Goal: Task Accomplishment & Management: Manage account settings

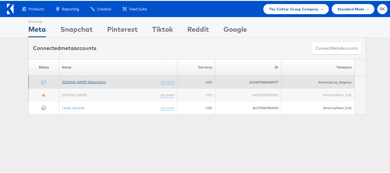
click at [84, 81] on link "[DOMAIN_NAME] Retargeting" at bounding box center [84, 81] width 44 height 4
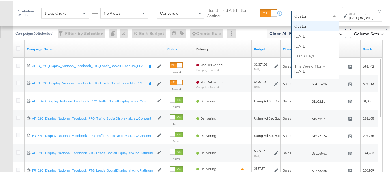
click at [303, 16] on div "Custom" at bounding box center [315, 15] width 47 height 10
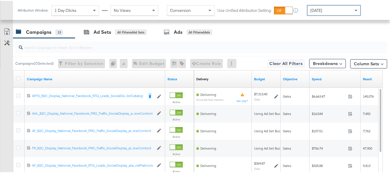
scroll to position [225, 0]
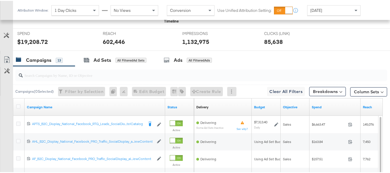
click at [52, 63] on div "Campaigns 13" at bounding box center [39, 59] width 47 height 7
click at [44, 78] on input "search" at bounding box center [188, 71] width 331 height 11
paste input "APTS_B2C_Display_National_Facebook_RTG_Leads_SocialDisplay_Retargeting_Diamond_…"
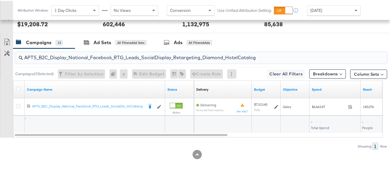
scroll to position [252, 0]
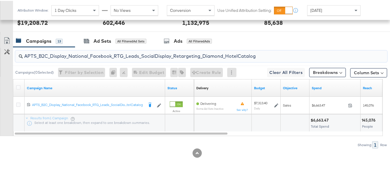
click at [70, 59] on div "APTS_B2C_Display_National_Facebook_RTG_Leads_SocialDisplay_Retargeting_Diamond_…" at bounding box center [201, 56] width 372 height 12
click at [71, 53] on input "APTS_B2C_Display_National_Facebook_RTG_Leads_SocialDisplay_Retargeting_Diamond_…" at bounding box center [188, 52] width 331 height 11
paste input "alwayson_Retargeting_DARE24_DiamondPlatinum"
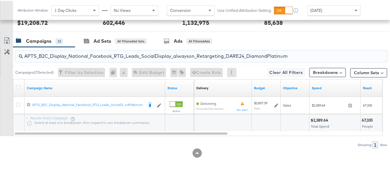
click at [80, 55] on input "APTS_B2C_Display_National_Facebook_RTG_Leads_SocialDisplay_alwayson_Retargeting…" at bounding box center [188, 52] width 331 height 11
paste input "FR_B2C_Display_National_Facebook_RTG_Leads_SocialDisplay_alwayson_Retargeting_FR"
click at [69, 50] on input "FR_B2C_Display_National_Facebook_RTG_Leads_SocialDisplay_alwayson_Retargeting_F…" at bounding box center [188, 52] width 331 height 11
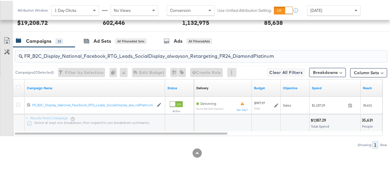
click at [69, 50] on input "FR_B2C_Display_National_Facebook_RTG_Leads_SocialDisplay_alwayson_Retargeting_F…" at bounding box center [188, 52] width 331 height 11
paste input "AF_B2C_Display_National_Facebook_RTG_Leads_SocialDisplay_alwayson_Retargeting_AF"
click at [62, 55] on input "AF_B2C_Display_National_Facebook_RTG_Leads_SocialDisplay_alwayson_Retargeting_A…" at bounding box center [188, 52] width 331 height 11
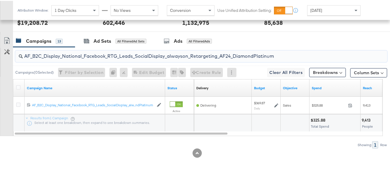
click at [62, 55] on input "AF_B2C_Display_National_Facebook_RTG_Leads_SocialDisplay_alwayson_Retargeting_A…" at bounding box center [188, 52] width 331 height 11
paste input "HL_B2C_Display_National_Facebook_RTG_Leads_SocialDisplay_alwayson_Retargeting_A…"
click at [57, 49] on input "AHL_B2C_Display_National_Facebook_RTG_Leads_SocialDisplay_alwayson_Retargeting_…" at bounding box center [188, 52] width 331 height 11
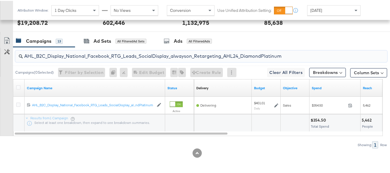
paste input "PTS_B2C_Display_National_Facebook_PRO_Traffic_SocialDisplay_alwayson_ASC_DARE24…"
type input "APTS_B2C_Display_National_Facebook_PRO_Traffic_SocialDisplay_alwayson_ASC_DARE2…"
click at [19, 85] on icon at bounding box center [18, 86] width 4 height 4
click at [0, 0] on input "checkbox" at bounding box center [0, 0] width 0 height 0
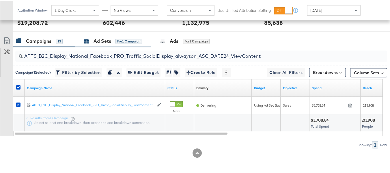
click at [98, 42] on div "Ad Sets" at bounding box center [103, 40] width 18 height 7
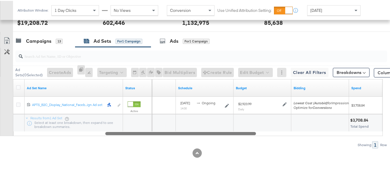
drag, startPoint x: 139, startPoint y: 134, endPoint x: 52, endPoint y: 130, distance: 87.2
click at [52, 130] on div "Ad Set Name Status Delivery Sorting Unavailable Schedule Budget Bidding Spend 1…" at bounding box center [198, 106] width 370 height 57
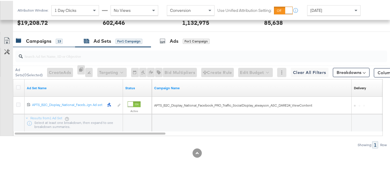
click at [46, 40] on div "Campaigns" at bounding box center [38, 40] width 25 height 7
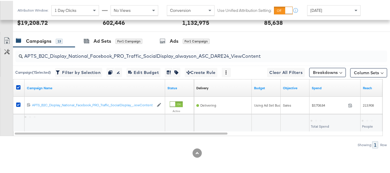
click at [22, 86] on div at bounding box center [19, 87] width 6 height 6
click at [19, 86] on icon at bounding box center [18, 86] width 4 height 4
click at [0, 0] on input "checkbox" at bounding box center [0, 0] width 0 height 0
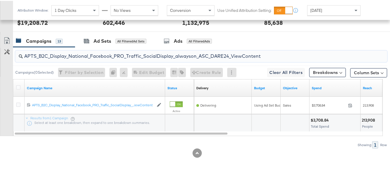
click at [61, 55] on input "APTS_B2C_Display_National_Facebook_PRO_Traffic_SocialDisplay_alwayson_ASC_DARE2…" at bounding box center [188, 52] width 331 height 11
paste input "Leads_SocialDisplay_alwayson_ASC_DARE24_Purchase"
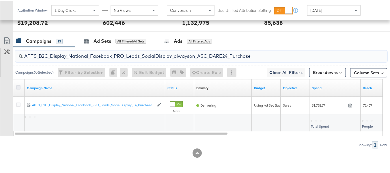
type input "APTS_B2C_Display_National_Facebook_PRO_Leads_SocialDisplay_alwayson_ASC_DARE24_…"
click at [19, 88] on icon at bounding box center [18, 86] width 4 height 4
click at [0, 0] on input "checkbox" at bounding box center [0, 0] width 0 height 0
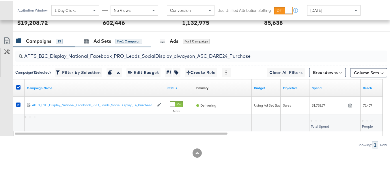
click at [82, 40] on div "Ad Sets for 1 Campaign" at bounding box center [113, 40] width 76 height 12
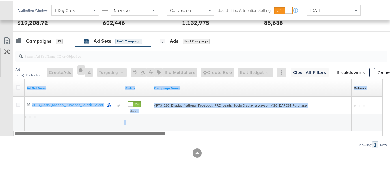
drag, startPoint x: 131, startPoint y: 130, endPoint x: 169, endPoint y: 134, distance: 38.3
click at [169, 134] on div "Ad Set Name Status Campaign Name Delivery Sorting Unavailable 12021198717184061…" at bounding box center [198, 106] width 370 height 57
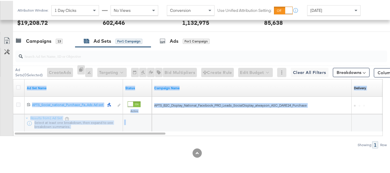
click at [133, 123] on div at bounding box center [138, 121] width 25 height 5
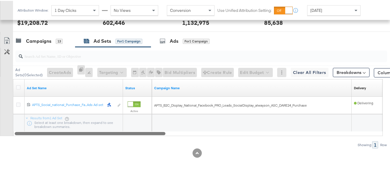
drag, startPoint x: 135, startPoint y: 133, endPoint x: 44, endPoint y: 85, distance: 102.8
click at [58, 109] on div "Ad Set Name Status Campaign Name Delivery Sorting Unavailable 12021198717184061…" at bounding box center [198, 106] width 370 height 57
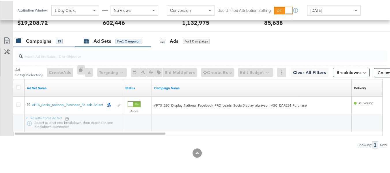
click at [44, 40] on div "Campaigns" at bounding box center [38, 40] width 25 height 7
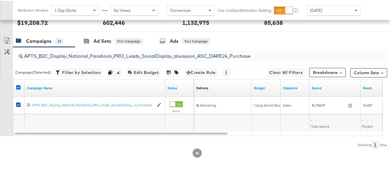
click at [18, 86] on icon at bounding box center [18, 86] width 4 height 4
click at [0, 0] on input "checkbox" at bounding box center [0, 0] width 0 height 0
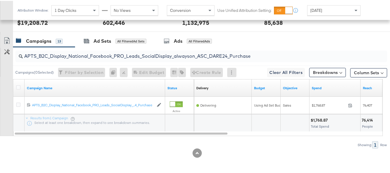
click at [55, 55] on input "APTS_B2C_Display_National_Facebook_PRO_Leads_SocialDisplay_alwayson_ASC_DARE24_…" at bounding box center [188, 52] width 331 height 11
paste input "F_B2C_Display_National_Facebook_PRO_Traffic_SocialDisplay_alwayson_ASC_AF24_Vie…"
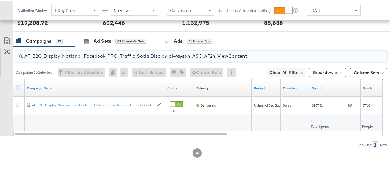
type input "AF_B2C_Display_National_Facebook_PRO_Traffic_SocialDisplay_alwayson_ASC_AF24_Vi…"
click at [17, 86] on icon at bounding box center [18, 86] width 4 height 4
click at [0, 0] on input "checkbox" at bounding box center [0, 0] width 0 height 0
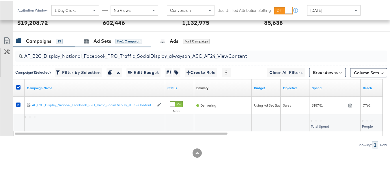
click at [79, 41] on div "Ad Sets for 1 Campaign" at bounding box center [113, 40] width 76 height 12
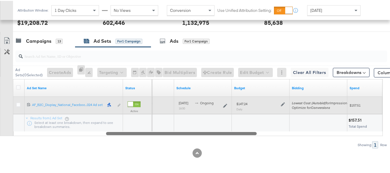
drag, startPoint x: 97, startPoint y: 131, endPoint x: 28, endPoint y: 104, distance: 74.2
click at [106, 132] on div at bounding box center [181, 132] width 151 height 5
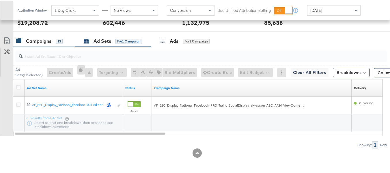
click at [52, 42] on div "Campaigns 13" at bounding box center [39, 40] width 47 height 7
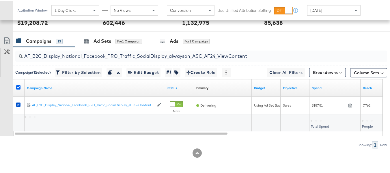
click at [20, 86] on icon at bounding box center [18, 86] width 4 height 4
click at [0, 0] on input "checkbox" at bounding box center [0, 0] width 0 height 0
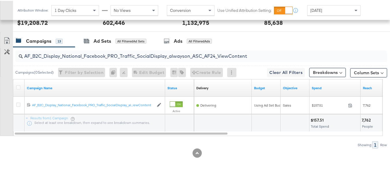
click at [73, 48] on input "AF_B2C_Display_National_Facebook_PRO_Traffic_SocialDisplay_alwayson_ASC_AF24_Vi…" at bounding box center [188, 52] width 331 height 11
paste input "FR_B2C_Display_National_Facebook_PRO_Traffic_SocialDisplay_alwayson_ASC_FR"
type input "FR_B2C_Display_National_Facebook_PRO_Traffic_SocialDisplay_alwayson_ASC_FR24_Vi…"
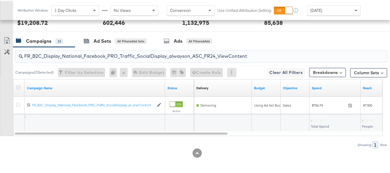
click at [19, 86] on icon at bounding box center [18, 86] width 4 height 4
click at [0, 0] on input "checkbox" at bounding box center [0, 0] width 0 height 0
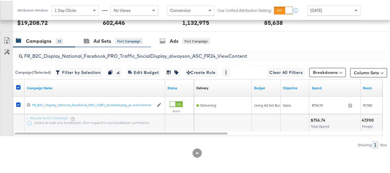
click at [90, 45] on div "Ad Sets for 1 Campaign" at bounding box center [113, 40] width 76 height 12
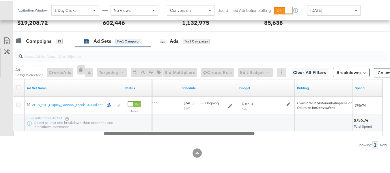
drag, startPoint x: 134, startPoint y: 134, endPoint x: 70, endPoint y: 126, distance: 64.5
click at [75, 129] on div "Ad Set Name Status Delivery Sorting Unavailable Schedule Budget Bidding Spend 1…" at bounding box center [198, 106] width 370 height 57
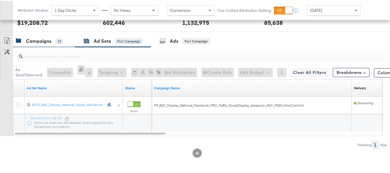
click at [48, 44] on div "Campaigns 13" at bounding box center [44, 40] width 62 height 12
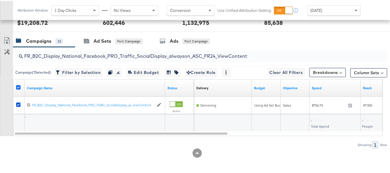
click at [17, 86] on icon at bounding box center [18, 86] width 4 height 4
click at [0, 0] on input "checkbox" at bounding box center [0, 0] width 0 height 0
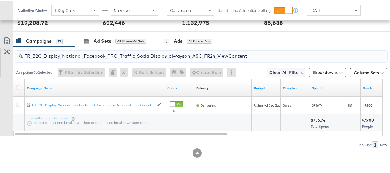
click at [55, 52] on input "FR_B2C_Display_National_Facebook_PRO_Traffic_SocialDisplay_alwayson_ASC_FR24_Vi…" at bounding box center [188, 52] width 331 height 11
paste input "AHL_B2C_Display_National_Facebook_PRO_Traffic_SocialDisplay_alwayson_ASC_AHL"
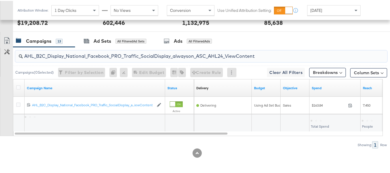
type input "AHL_B2C_Display_National_Facebook_PRO_Traffic_SocialDisplay_alwayson_ASC_AHL24_…"
click at [20, 85] on div at bounding box center [19, 87] width 6 height 6
click at [20, 86] on icon at bounding box center [18, 86] width 4 height 4
click at [0, 0] on input "checkbox" at bounding box center [0, 0] width 0 height 0
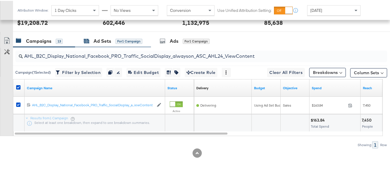
click at [102, 42] on div "Ad Sets" at bounding box center [103, 40] width 18 height 7
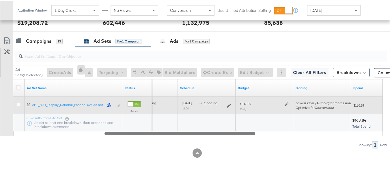
drag, startPoint x: 143, startPoint y: 133, endPoint x: 19, endPoint y: 101, distance: 128.4
click at [26, 119] on div "Ad Set Name Status Delivery Sorting Unavailable Schedule Budget Bidding Spend 1…" at bounding box center [198, 106] width 370 height 57
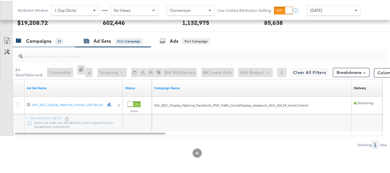
click at [38, 39] on div "Campaigns" at bounding box center [38, 40] width 25 height 7
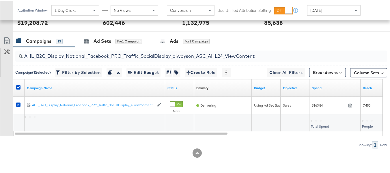
click at [16, 85] on div at bounding box center [19, 87] width 11 height 10
click at [18, 85] on icon at bounding box center [18, 86] width 4 height 4
click at [0, 0] on input "checkbox" at bounding box center [0, 0] width 0 height 0
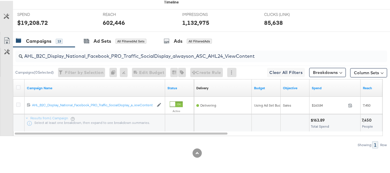
scroll to position [0, 0]
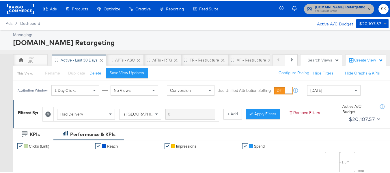
click at [328, 12] on span "The CoStar Group" at bounding box center [340, 10] width 51 height 5
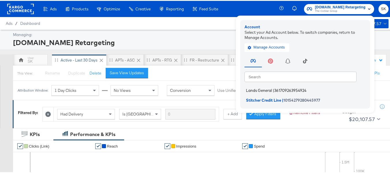
click at [260, 88] on span "Lands General" at bounding box center [259, 89] width 26 height 5
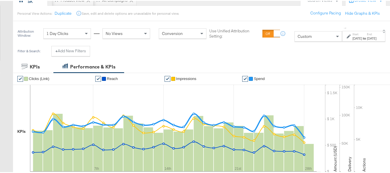
scroll to position [115, 0]
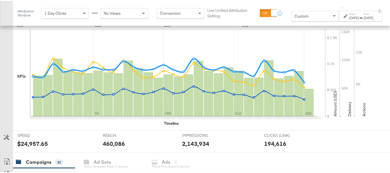
click at [292, 20] on div "Custom" at bounding box center [315, 15] width 47 height 10
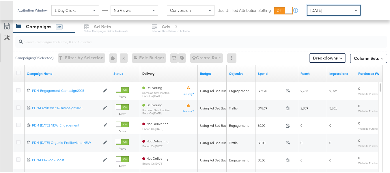
scroll to position [254, 0]
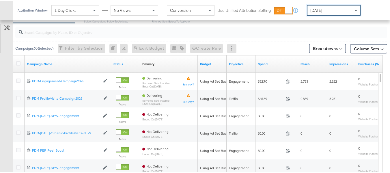
click at [44, 33] on input "search" at bounding box center [188, 28] width 331 height 11
paste input "B2C_LAND_KC_RT_Sig_24"
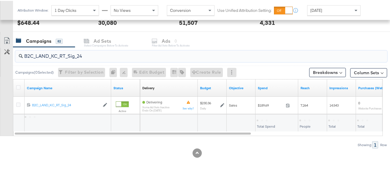
scroll to position [230, 0]
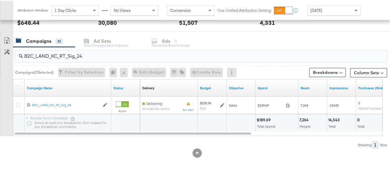
click at [42, 55] on input "B2C_LAND_KC_RT_Sig_24" at bounding box center [188, 52] width 331 height 11
paste input "B_Ecommerce_KC_Retargeting_LW&LOA_Traffic"
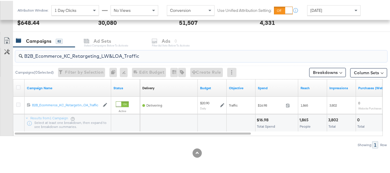
click at [59, 53] on input "B2B_Ecommerce_KC_Retargeting_LW&LOA_Traffic" at bounding box center [188, 52] width 331 height 11
paste input "KC_Retargeting_Prospects & Clients_Conversions"
click at [59, 54] on input "B2B_KC_Retargeting_Prospects & Clients_Conversions" at bounding box center [188, 52] width 331 height 11
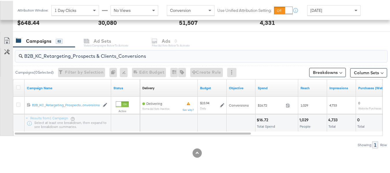
click at [59, 54] on input "B2B_KC_Retargeting_Prospects & Clients_Conversions" at bounding box center [188, 52] width 331 height 11
paste input "Ecommerce_KC_Retargeting_LW&LOA_Traffic"
click at [54, 51] on input "B2B_Ecommerce_KC_Retargeting_LW&LOA_Traffic" at bounding box center [188, 52] width 331 height 11
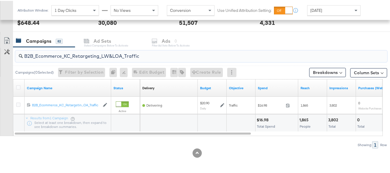
click at [54, 51] on input "B2B_Ecommerce_KC_Retargeting_LW&LOA_Traffic" at bounding box center [188, 52] width 331 height 11
paste input "KC_Retargeting_Prospects & Clients_Conversions"
click at [60, 53] on input "B2B_KC_Retargeting_Prospects & Clients_Conversions" at bounding box center [188, 52] width 331 height 11
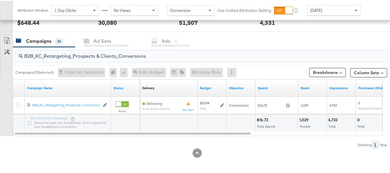
paste input "C_LAND_KC_Pros_Sig"
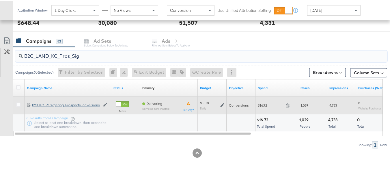
scroll to position [248, 0]
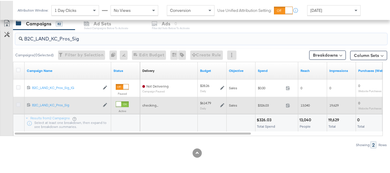
type input "B2C_LAND_KC_Pros_Sig"
click at [19, 105] on icon at bounding box center [18, 104] width 4 height 4
click at [0, 0] on input "checkbox" at bounding box center [0, 0] width 0 height 0
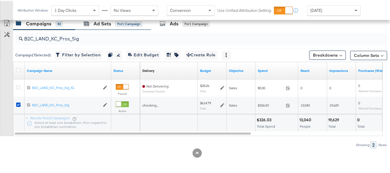
click at [93, 27] on div "Ad Sets for 1 Campaign" at bounding box center [113, 23] width 76 height 12
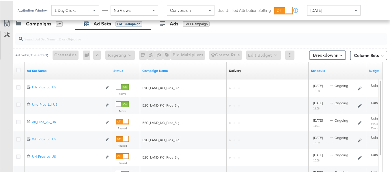
click at [116, 72] on div "Status" at bounding box center [125, 69] width 29 height 9
click at [117, 72] on link "Status" at bounding box center [125, 70] width 24 height 5
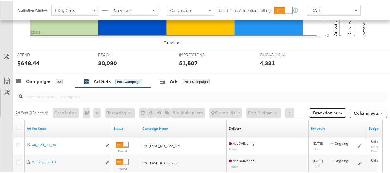
scroll to position [334, 0]
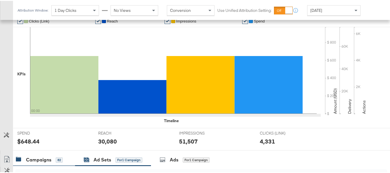
click at [48, 158] on div "Campaigns" at bounding box center [38, 159] width 25 height 7
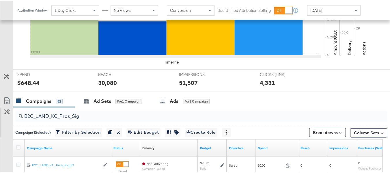
scroll to position [227, 0]
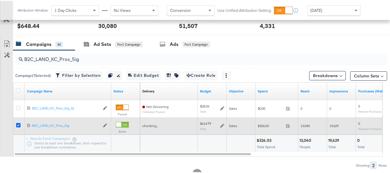
click at [19, 124] on icon at bounding box center [18, 124] width 4 height 4
click at [0, 0] on input "checkbox" at bounding box center [0, 0] width 0 height 0
